Goal: Task Accomplishment & Management: Use online tool/utility

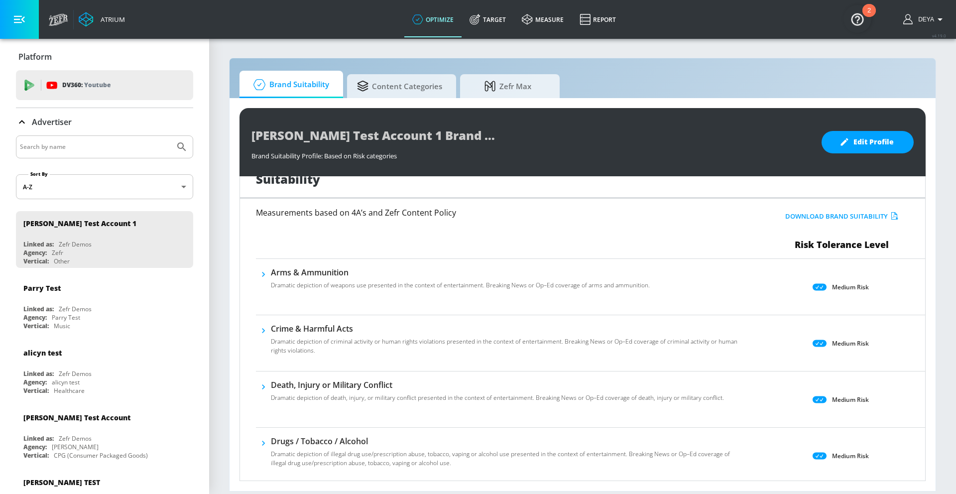
scroll to position [60, 0]
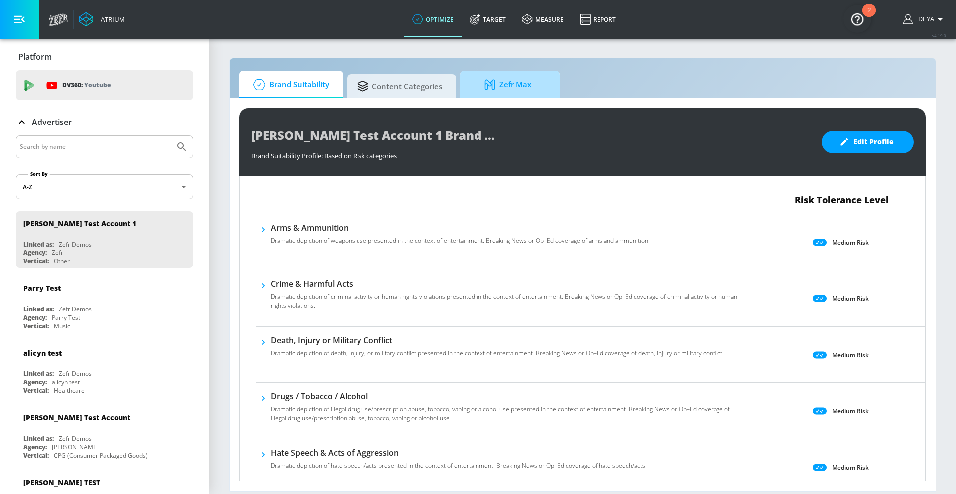
click at [512, 87] on span "Zefr Max" at bounding box center [508, 85] width 76 height 24
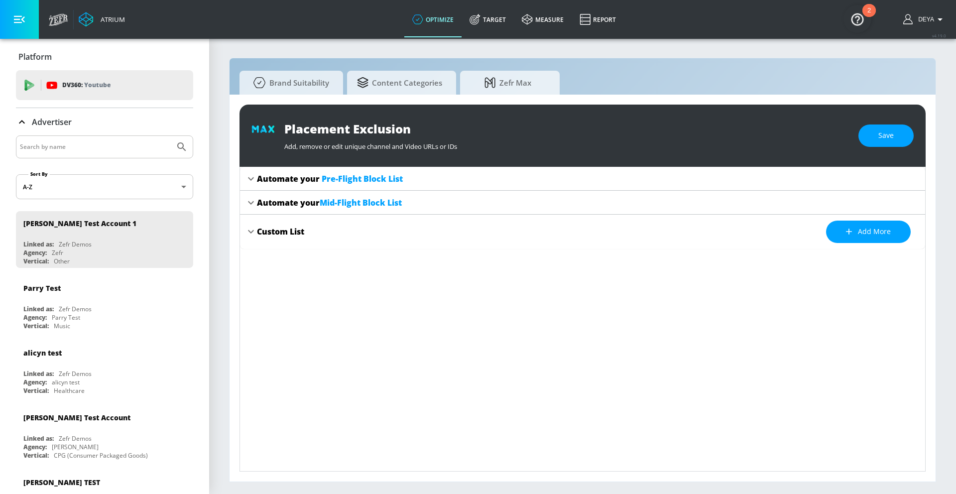
click at [300, 179] on div "Automate your Pre-Flight Block List" at bounding box center [330, 178] width 146 height 11
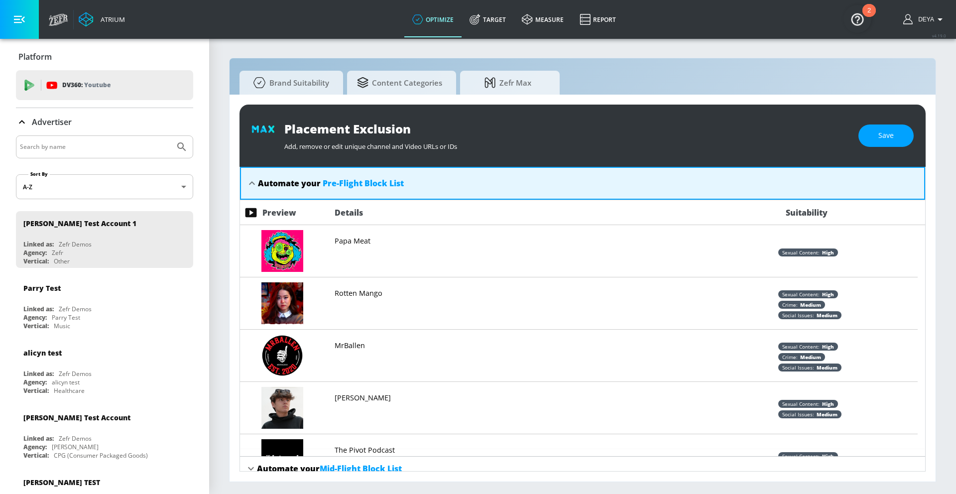
scroll to position [2, 0]
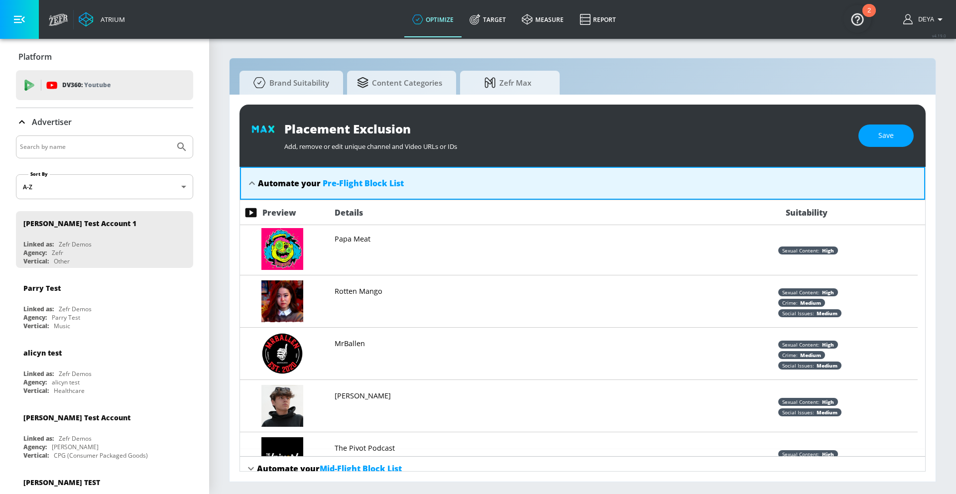
click at [256, 185] on icon at bounding box center [252, 183] width 12 height 12
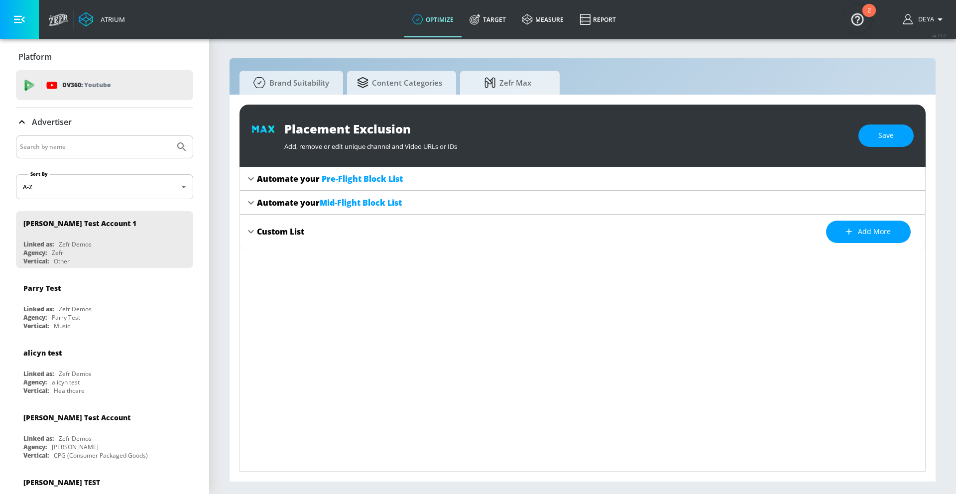
click at [256, 185] on div "Automate your Pre-Flight Block List" at bounding box center [582, 179] width 685 height 24
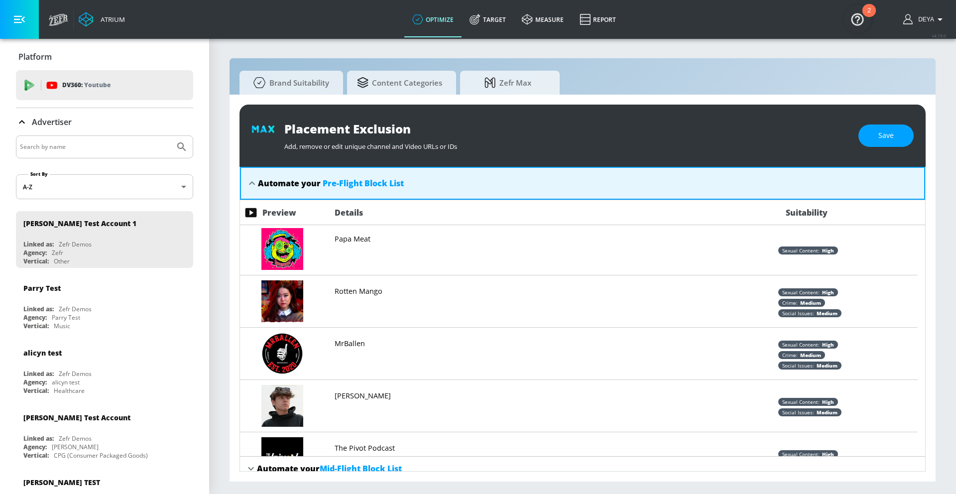
click at [256, 186] on icon at bounding box center [252, 183] width 12 height 12
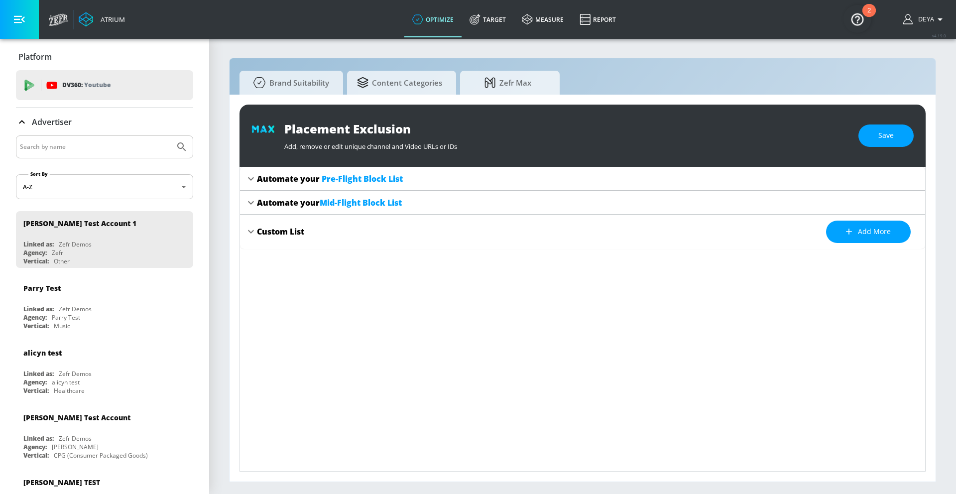
click at [253, 202] on icon at bounding box center [251, 202] width 6 height 3
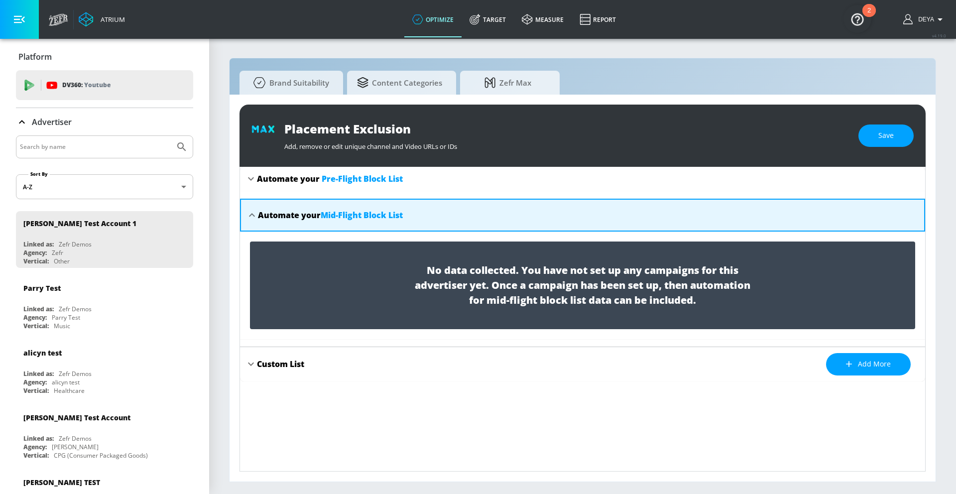
click at [253, 210] on icon at bounding box center [252, 215] width 12 height 12
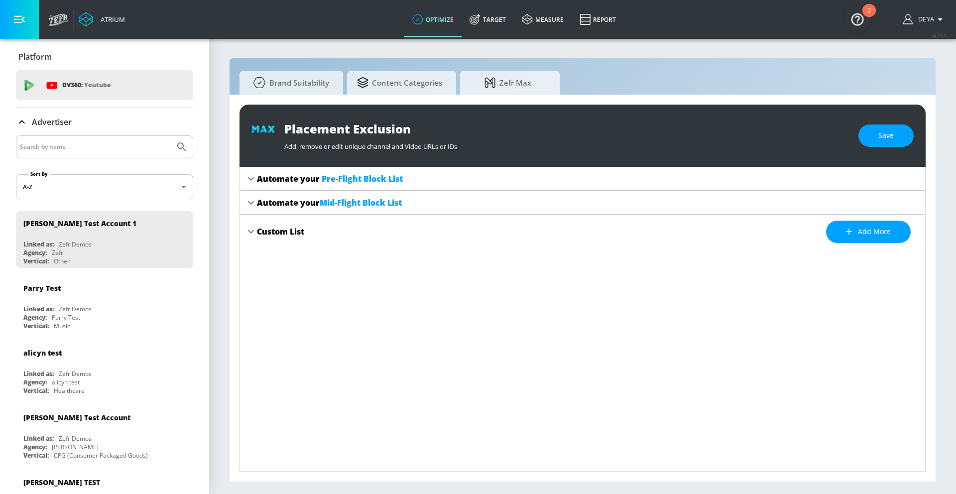
click at [272, 234] on div "Custom List" at bounding box center [280, 231] width 47 height 11
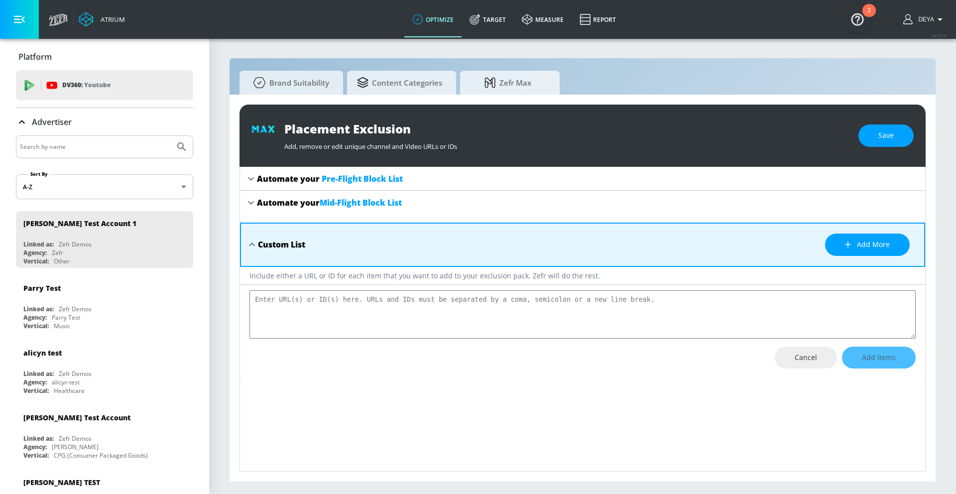
scroll to position [0, 0]
click at [255, 243] on icon at bounding box center [252, 244] width 12 height 12
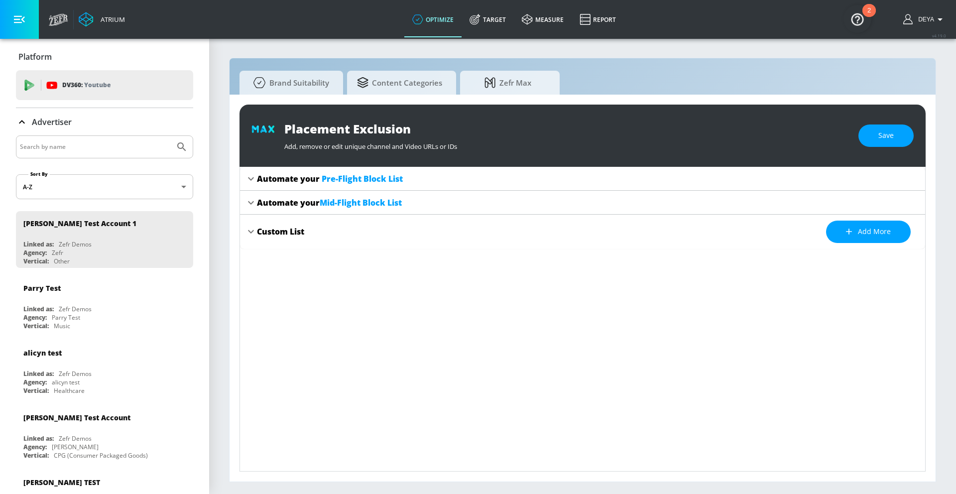
click at [257, 204] on div "Automate your Mid-Flight Block List" at bounding box center [329, 202] width 145 height 11
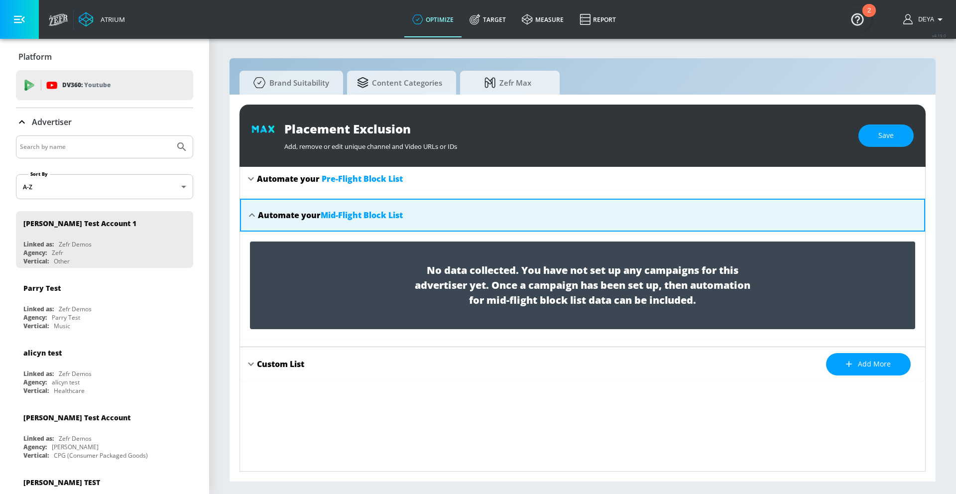
click at [257, 205] on div "Automate your Mid-Flight Block List" at bounding box center [582, 215] width 685 height 33
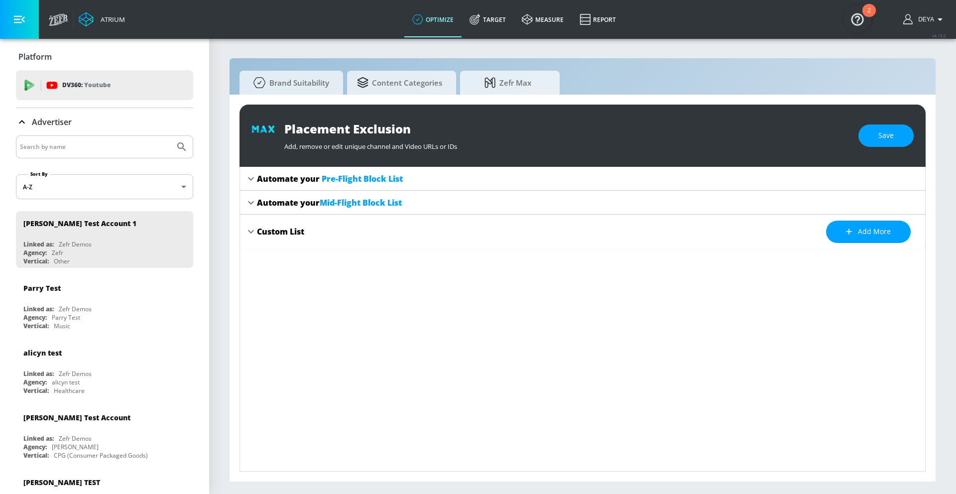
click at [267, 176] on div "Automate your Pre-Flight Block List" at bounding box center [330, 178] width 146 height 11
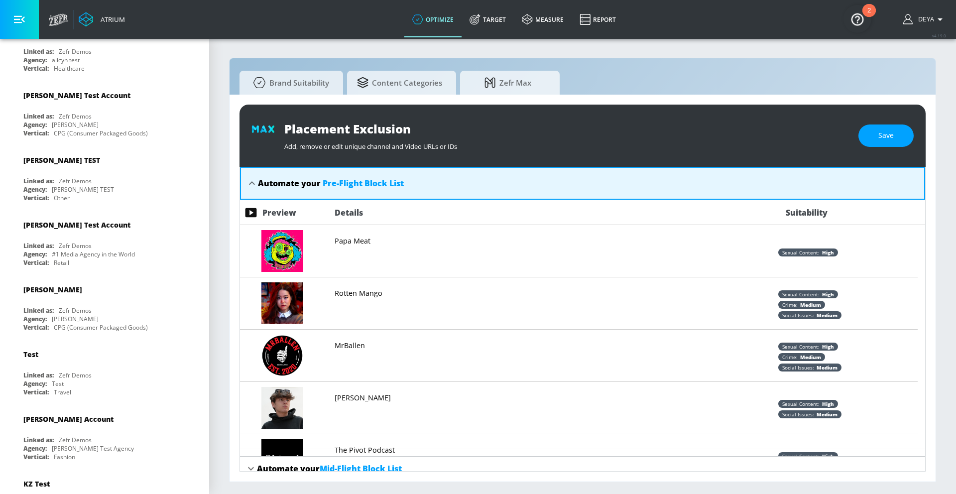
scroll to position [344, 0]
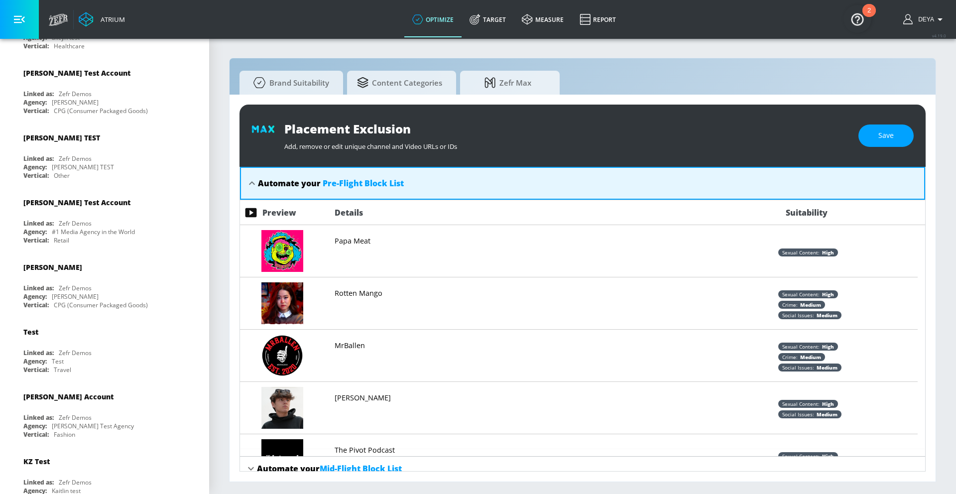
click at [366, 186] on span "Pre-Flight Block List" at bounding box center [362, 183] width 81 height 11
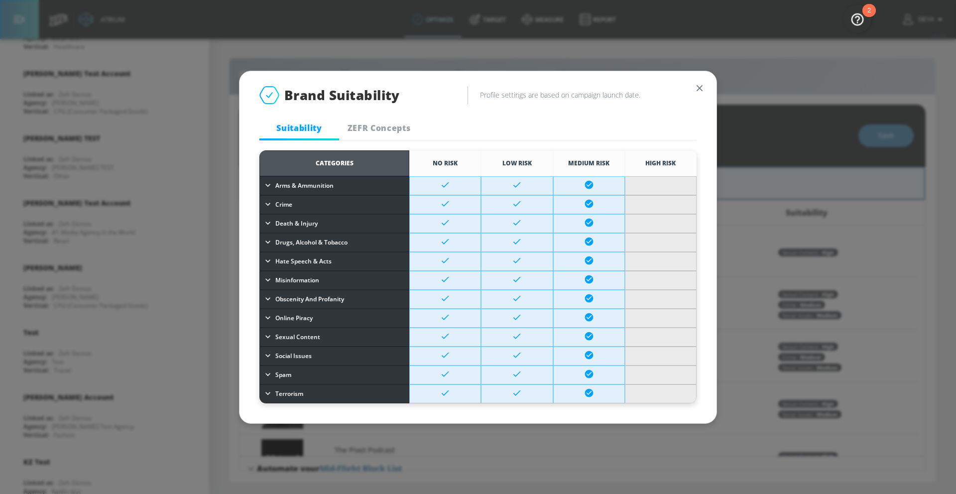
click at [389, 130] on span "ZEFR Concepts" at bounding box center [379, 127] width 68 height 11
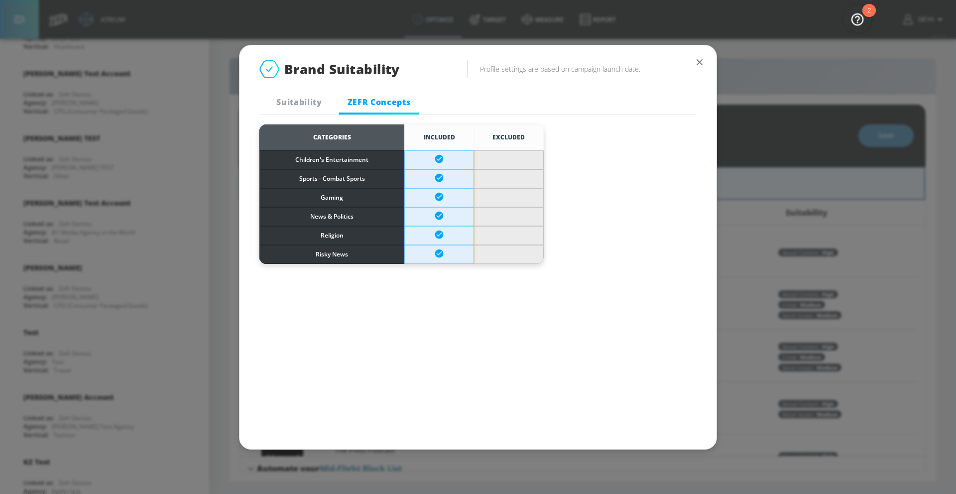
click at [305, 102] on span "Suitability" at bounding box center [299, 102] width 68 height 11
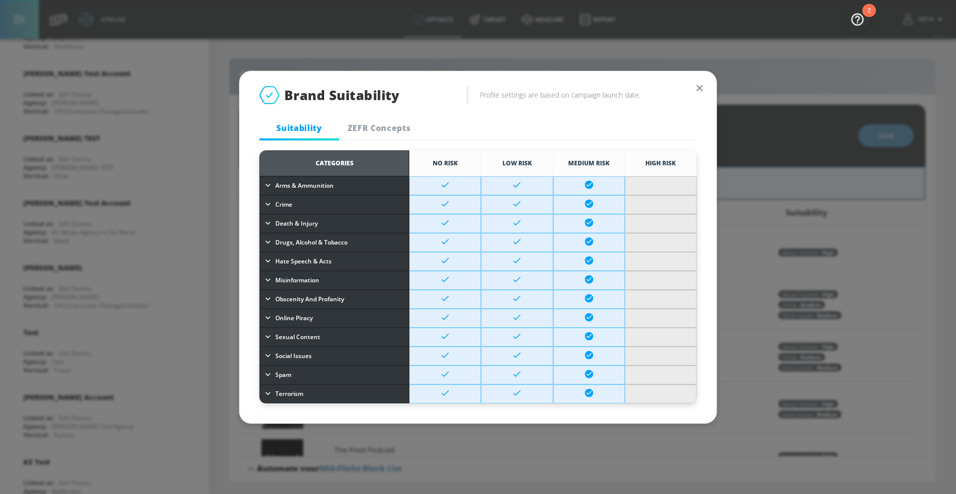
click at [706, 89] on button "button" at bounding box center [699, 88] width 14 height 14
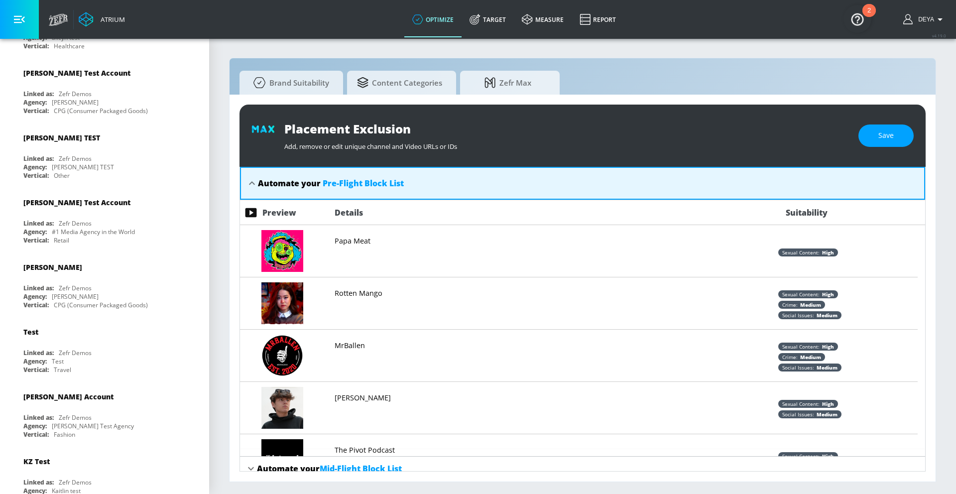
click at [359, 185] on span "Pre-Flight Block List" at bounding box center [362, 183] width 81 height 11
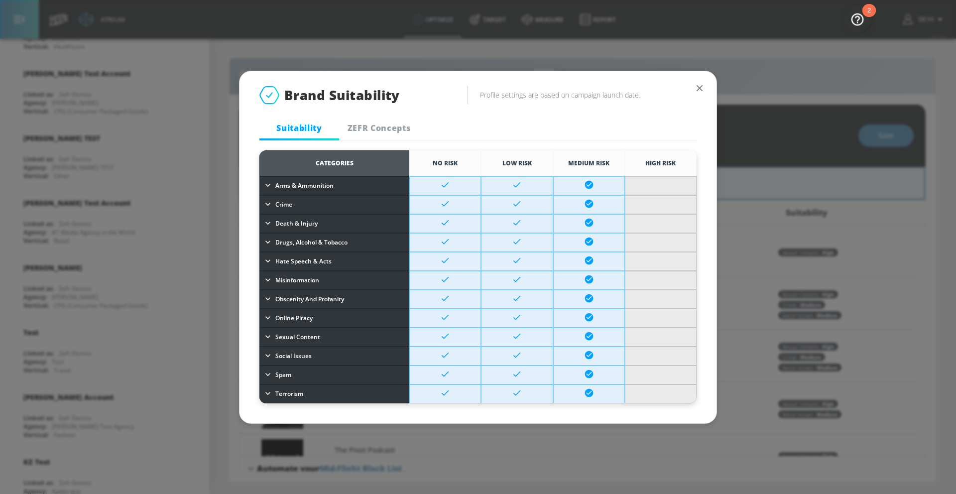
click at [693, 86] on button "button" at bounding box center [699, 88] width 14 height 14
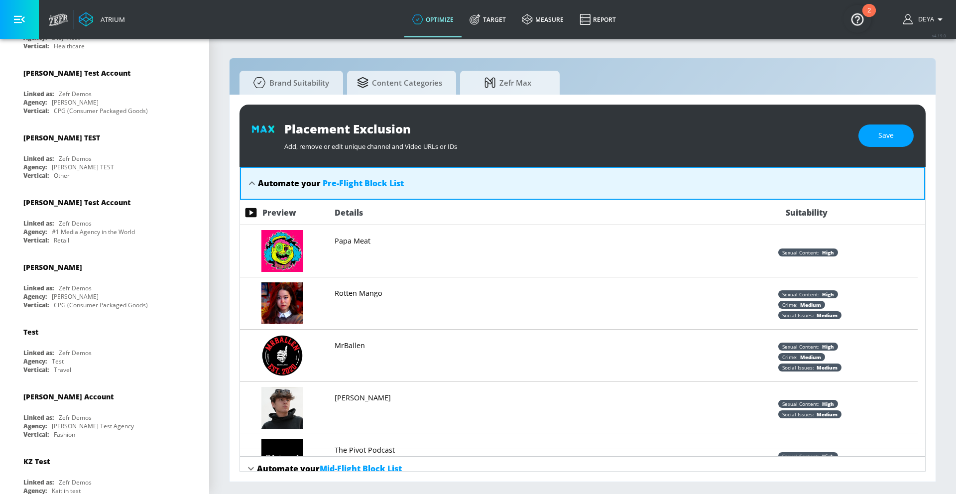
click at [252, 213] on icon at bounding box center [251, 213] width 12 height 12
click at [250, 214] on icon at bounding box center [251, 213] width 12 height 12
click at [251, 183] on icon at bounding box center [252, 182] width 6 height 3
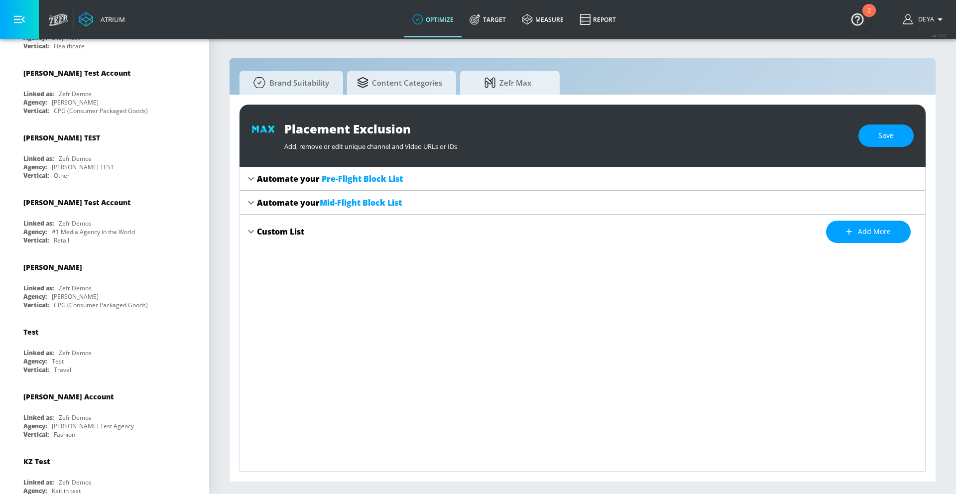
click at [353, 177] on span "Pre-Flight Block List" at bounding box center [361, 178] width 81 height 11
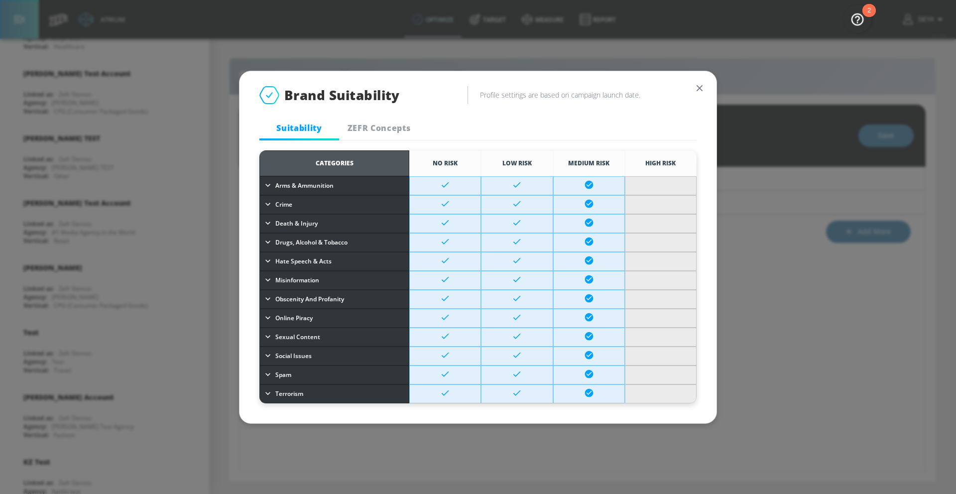
click at [512, 188] on icon at bounding box center [517, 185] width 10 height 10
click at [457, 219] on td at bounding box center [445, 223] width 72 height 19
click at [297, 247] on span "Drugs, Alcohol & Tobacco" at bounding box center [311, 242] width 72 height 11
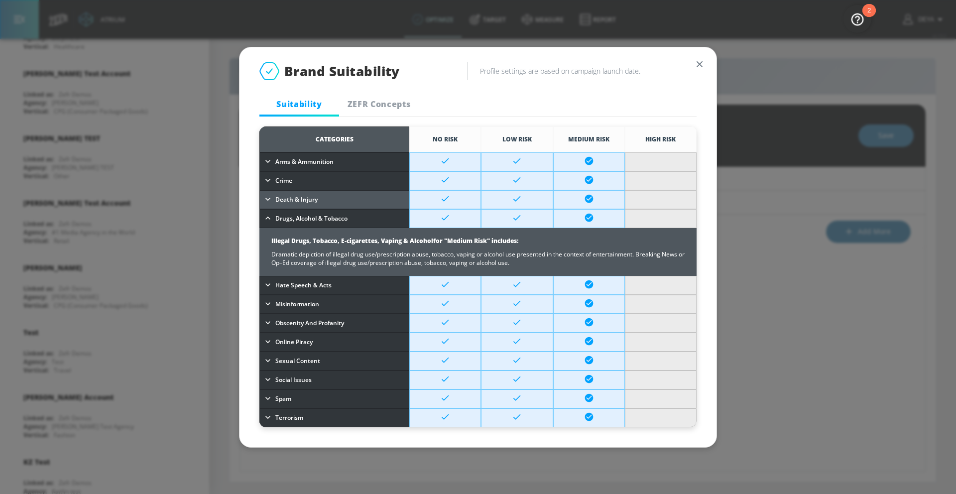
click at [316, 219] on span "Drugs, Alcohol & Tobacco" at bounding box center [311, 218] width 72 height 11
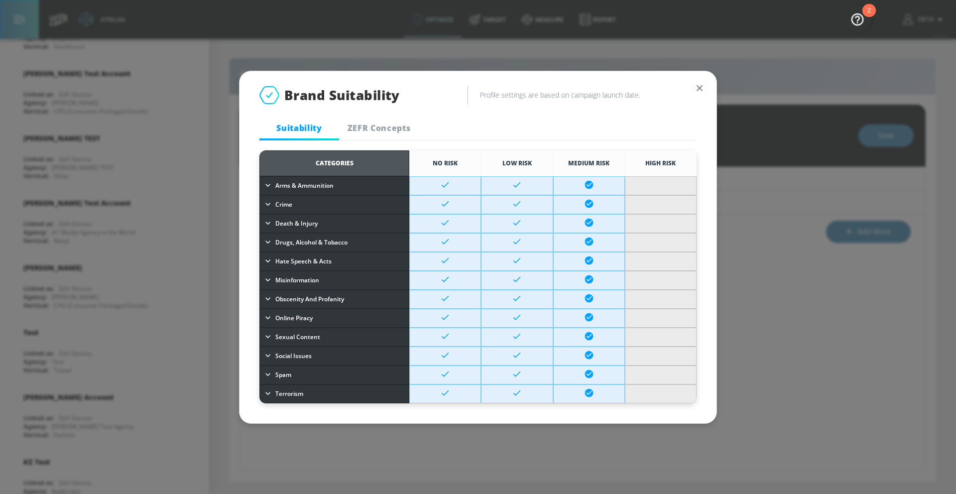
click at [360, 127] on span "ZEFR Concepts" at bounding box center [379, 127] width 68 height 11
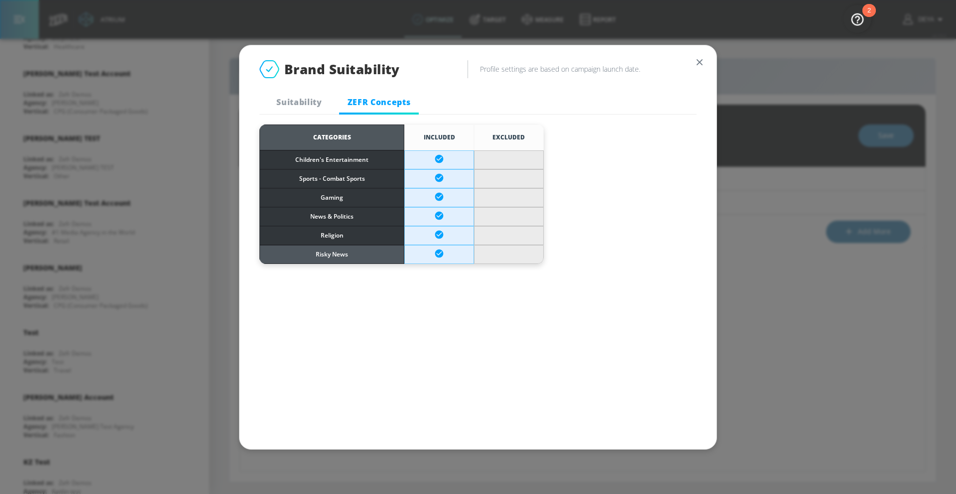
click at [327, 256] on span "Risky News" at bounding box center [331, 254] width 143 height 11
click at [334, 240] on span "Religion" at bounding box center [331, 235] width 143 height 11
click at [348, 202] on span "Gaming" at bounding box center [331, 197] width 143 height 11
click at [305, 101] on span "Suitability" at bounding box center [299, 102] width 68 height 11
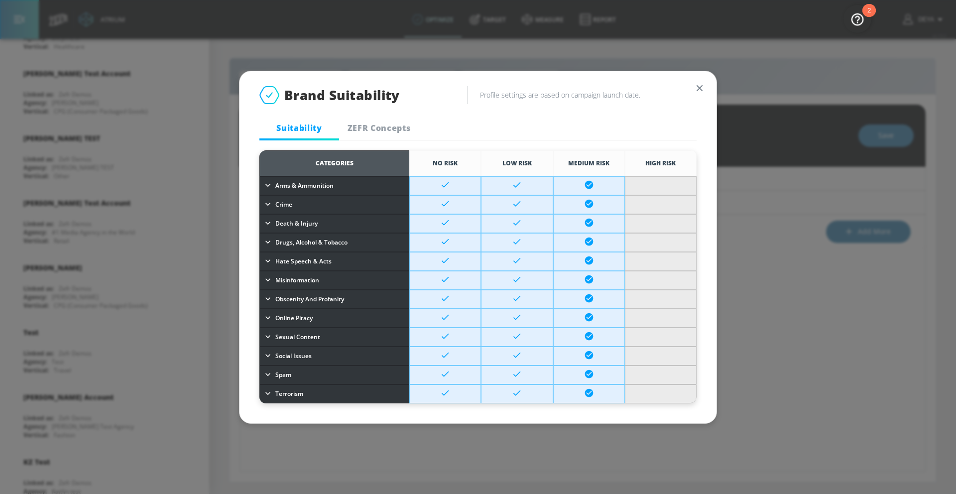
click at [371, 111] on div "Brand Suitability Profile settings are based on campaign launch date. Suitabili…" at bounding box center [477, 105] width 477 height 69
click at [371, 129] on span "ZEFR Concepts" at bounding box center [379, 127] width 68 height 11
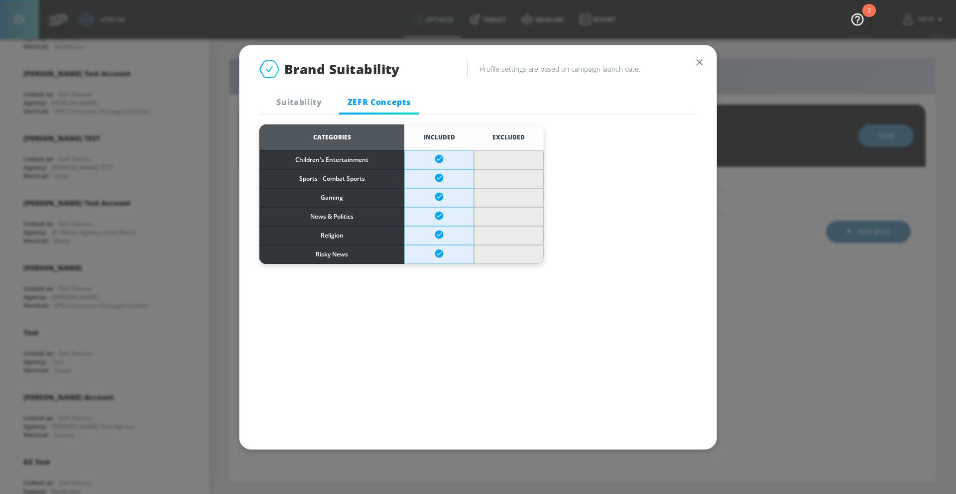
click at [309, 115] on div "Categories INCLUDED EXCLUDED Children's Entertainment Sports - Combat Sports Ga…" at bounding box center [477, 281] width 477 height 334
click at [297, 99] on span "Suitability" at bounding box center [299, 102] width 68 height 11
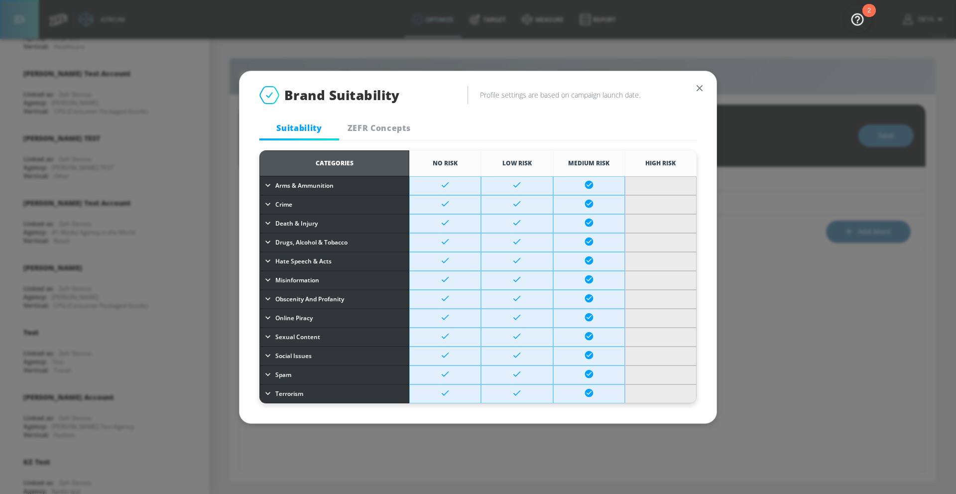
click at [699, 90] on icon "button" at bounding box center [699, 88] width 11 height 11
type textarea "x"
